Goal: Transaction & Acquisition: Register for event/course

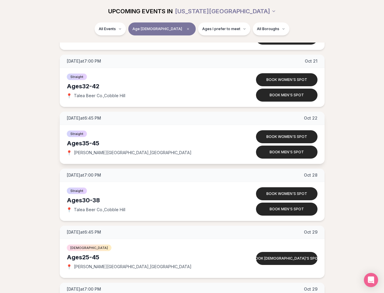
scroll to position [1197, 0]
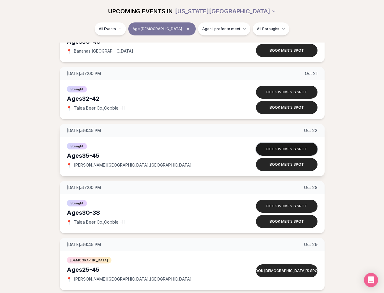
click at [285, 145] on button "Book women's spot" at bounding box center [286, 149] width 61 height 13
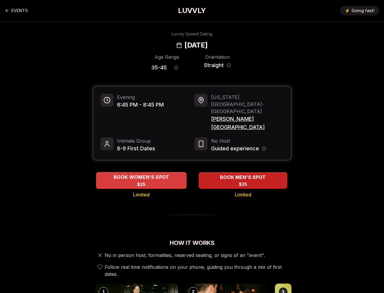
click at [142, 181] on span "$25" at bounding box center [141, 184] width 9 height 6
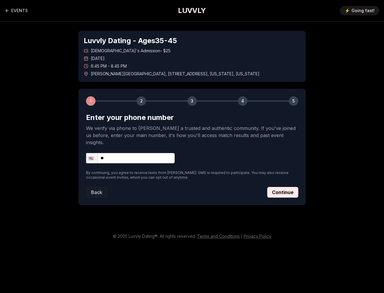
click at [147, 155] on input "**" at bounding box center [130, 158] width 89 height 10
type input "**********"
click at [285, 187] on button "Continue" at bounding box center [282, 192] width 31 height 11
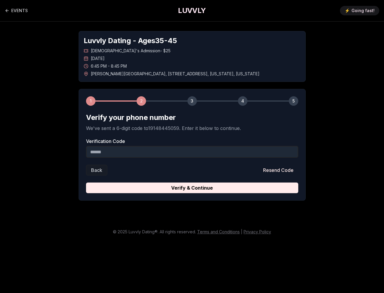
click at [215, 154] on input "Verification Code" at bounding box center [192, 152] width 212 height 12
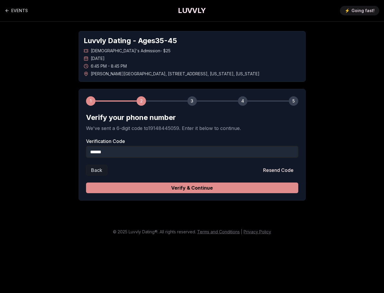
type input "******"
click at [239, 189] on button "Verify & Continue" at bounding box center [192, 188] width 212 height 11
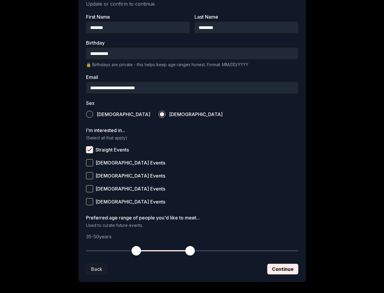
scroll to position [138, 0]
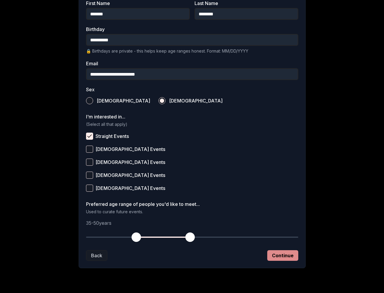
click at [285, 255] on button "Continue" at bounding box center [282, 255] width 31 height 11
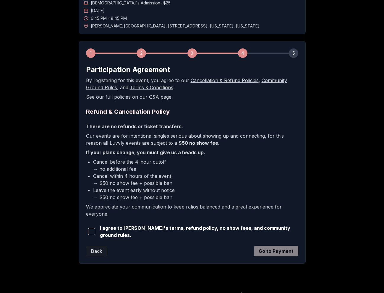
scroll to position [56, 0]
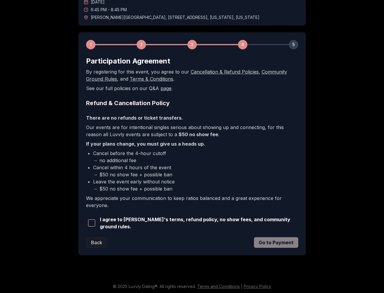
click at [239, 227] on div "I agree to Luvvly's terms, refund policy, no show fees, and community ground ru…" at bounding box center [192, 223] width 212 height 14
click at [91, 221] on span "button" at bounding box center [91, 223] width 7 height 7
click at [272, 245] on button "Go to Payment" at bounding box center [276, 242] width 44 height 11
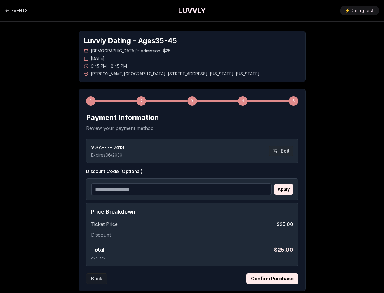
scroll to position [37, 0]
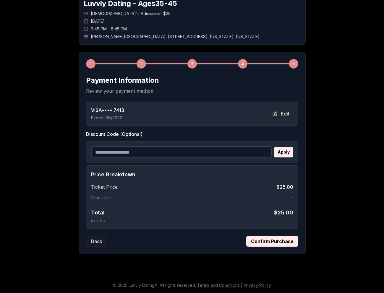
click at [259, 239] on button "Confirm Purchase" at bounding box center [272, 241] width 52 height 11
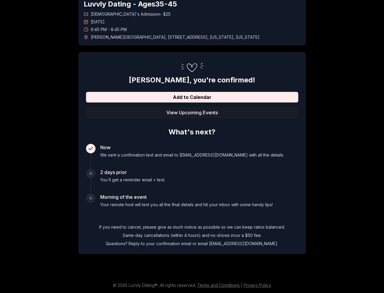
click at [213, 104] on div "Add to Calendar View Upcoming Events" at bounding box center [192, 105] width 212 height 26
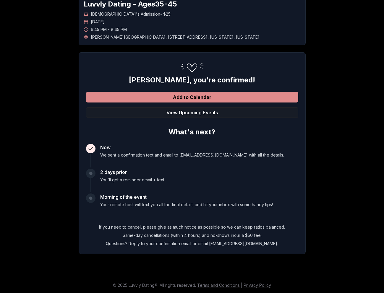
click at [212, 95] on button "Add to Calendar" at bounding box center [192, 97] width 212 height 11
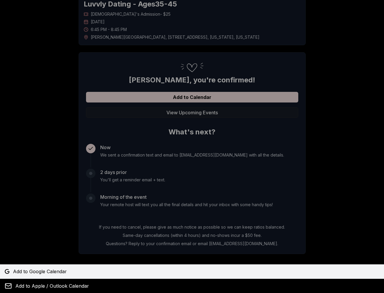
click at [28, 266] on link "Add to Google Calendar" at bounding box center [192, 271] width 384 height 14
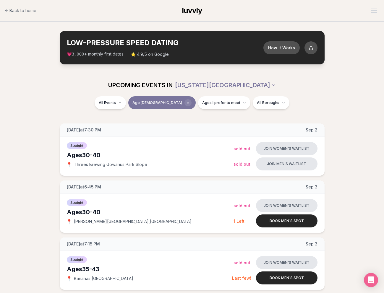
click at [184, 106] on span "Clear age" at bounding box center [187, 102] width 7 height 7
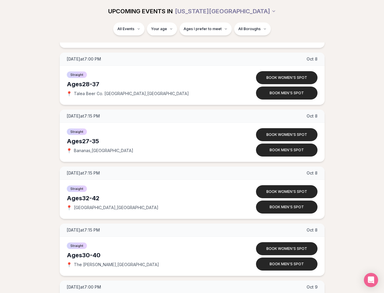
scroll to position [2465, 0]
